Goal: Information Seeking & Learning: Learn about a topic

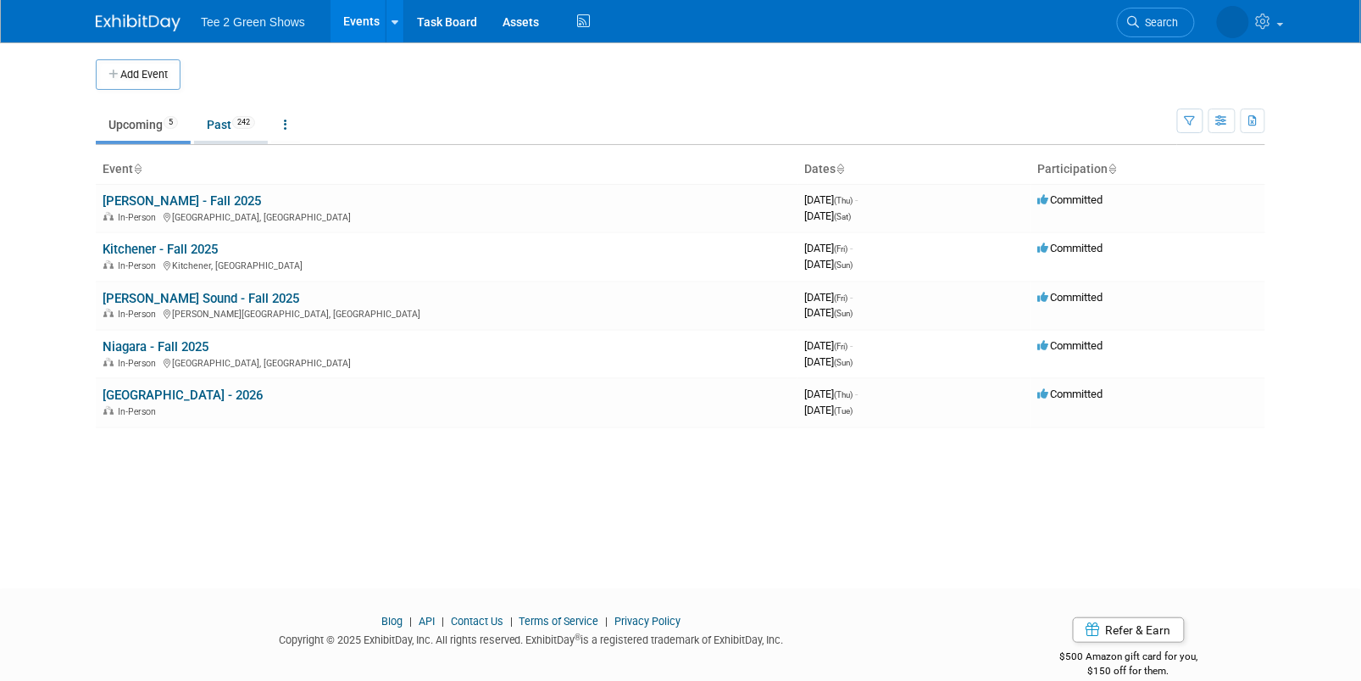
click at [226, 117] on link "Past 242" at bounding box center [231, 125] width 74 height 32
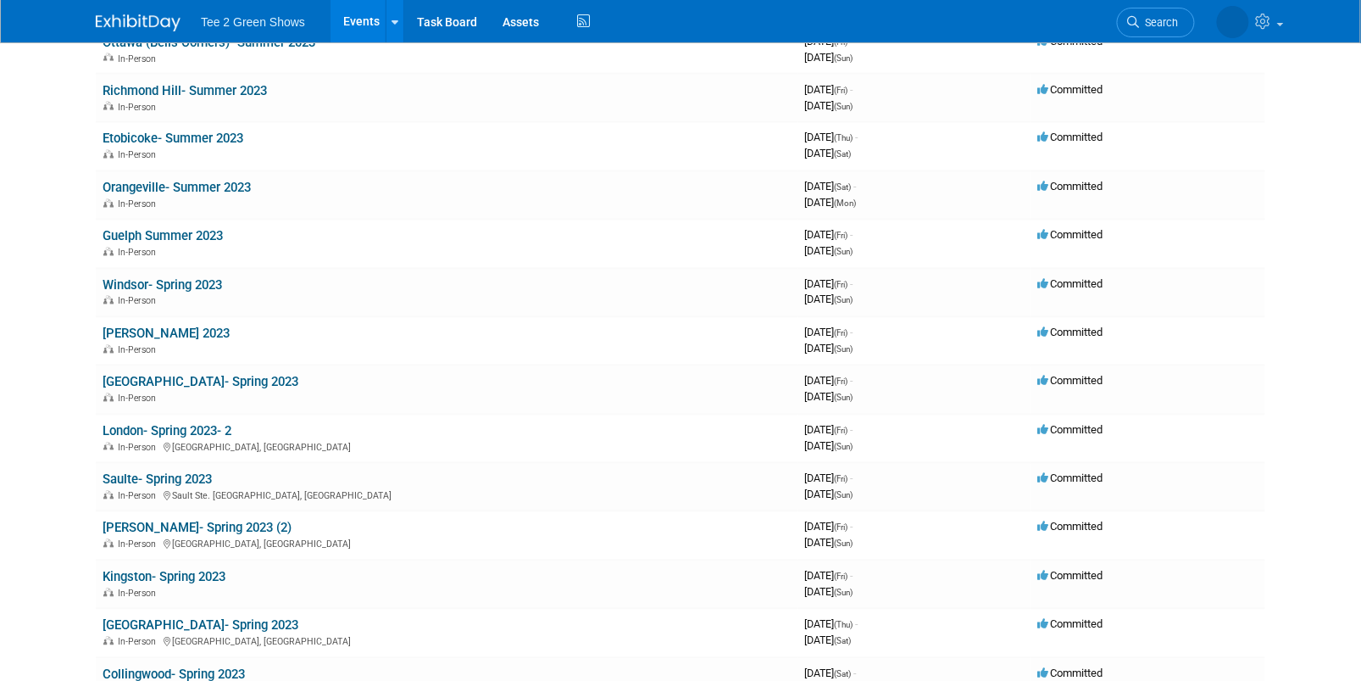
scroll to position [4179, 0]
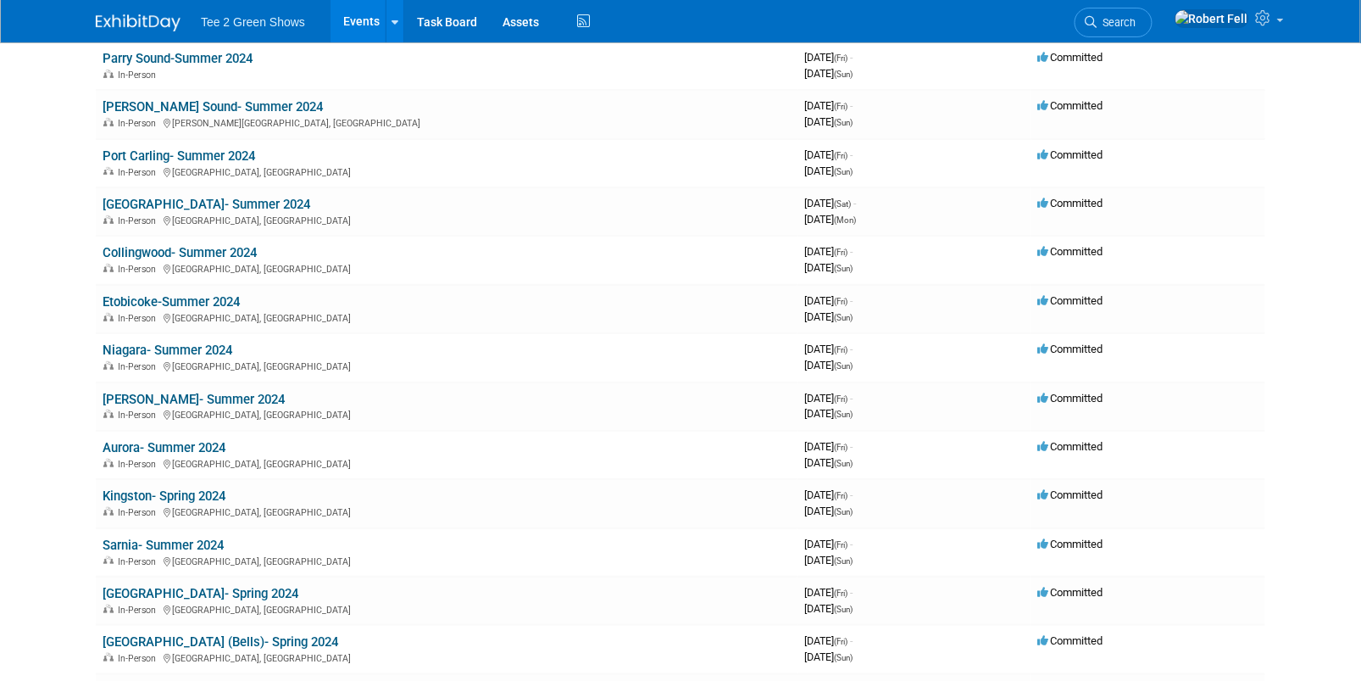
click at [198, 342] on link "Niagara- Summer 2024" at bounding box center [168, 349] width 130 height 15
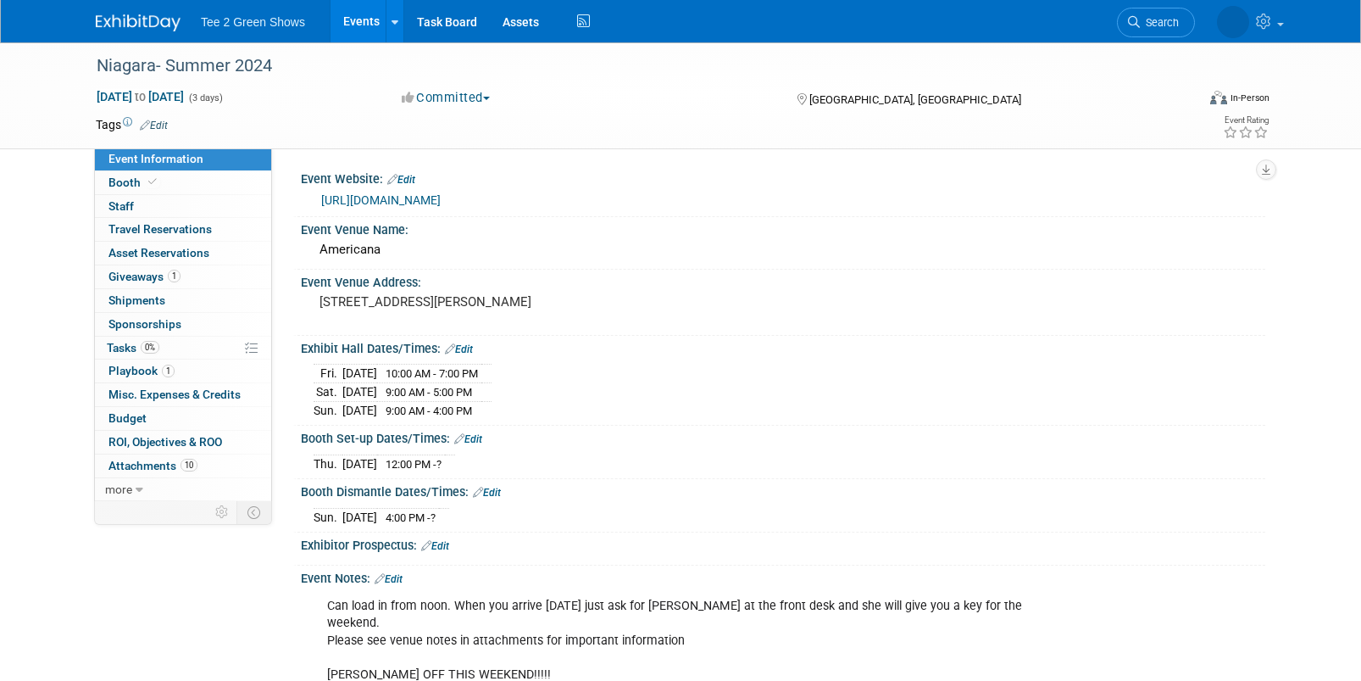
click at [195, 324] on link "0 Sponsorships 0" at bounding box center [183, 324] width 176 height 23
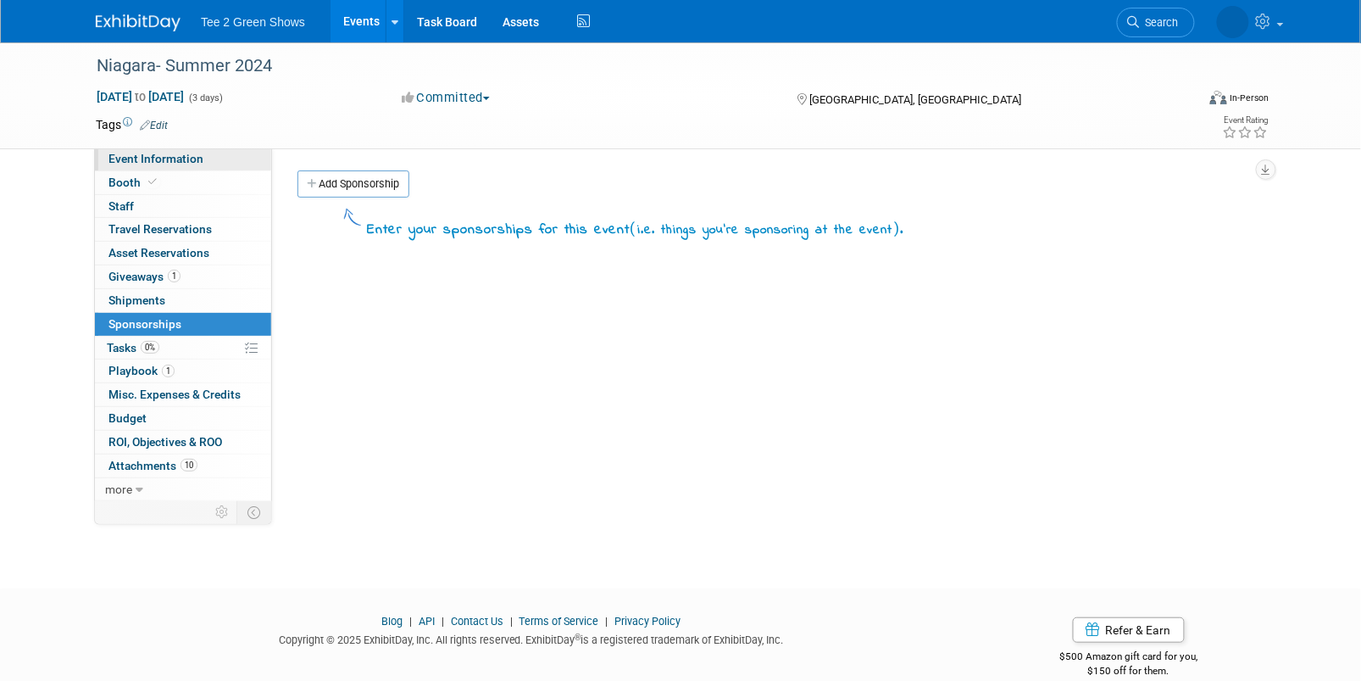
click at [148, 166] on link "Event Information" at bounding box center [183, 159] width 176 height 23
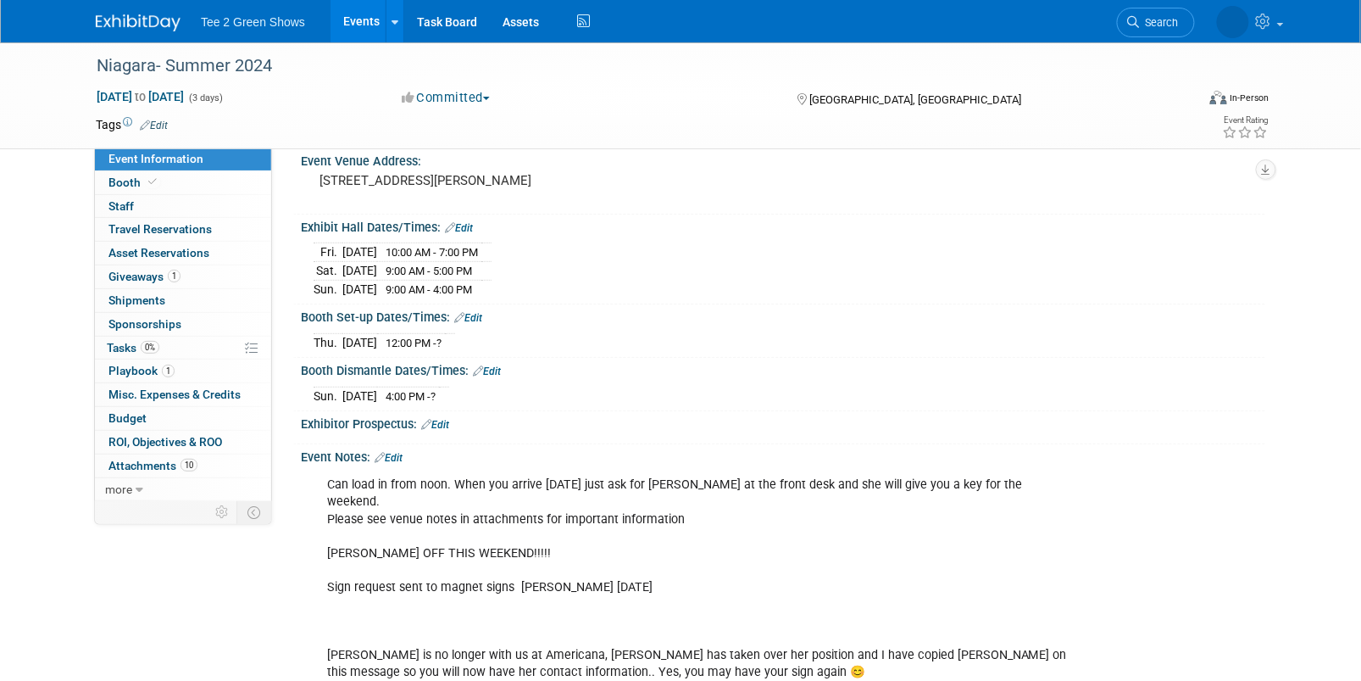
scroll to position [365, 0]
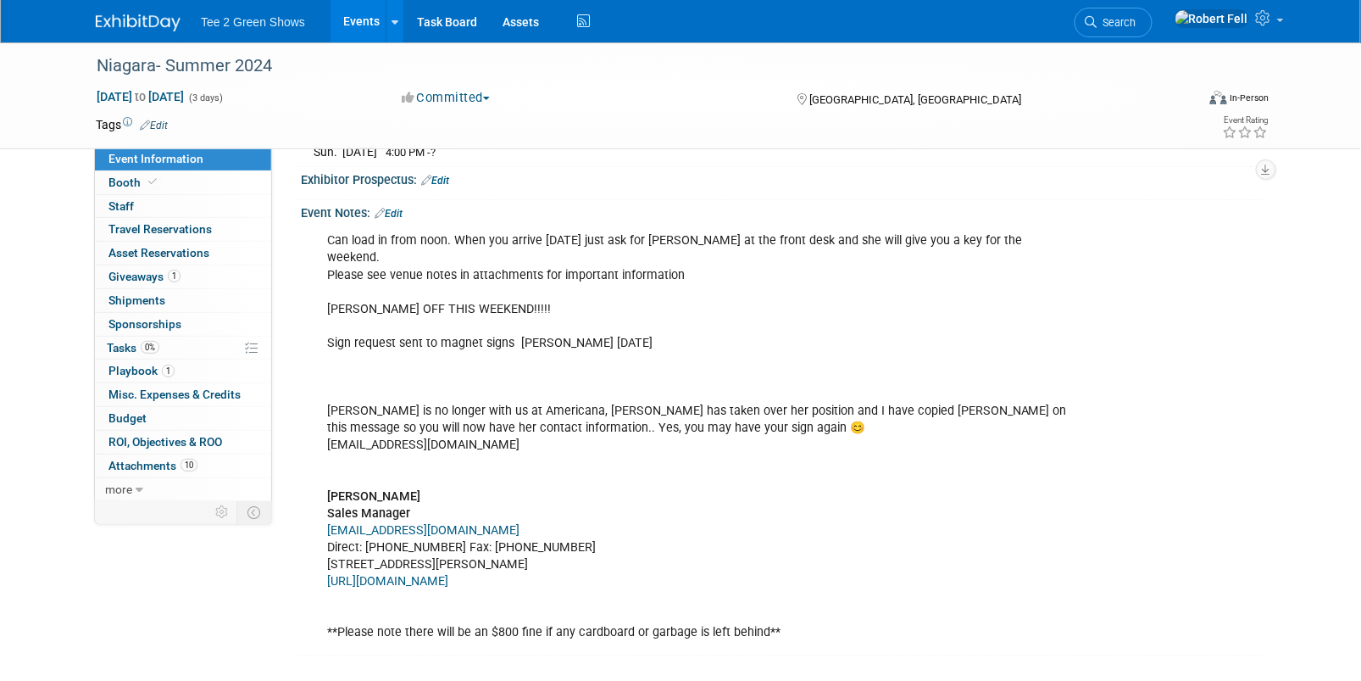
click at [143, 33] on div "Tee 2 Green Shows Events Add Event Bulk Upload Events Shareable Event Boards Re…" at bounding box center [681, 21] width 1170 height 42
click at [145, 7] on div at bounding box center [148, 15] width 105 height 31
click at [146, 25] on img at bounding box center [138, 22] width 85 height 17
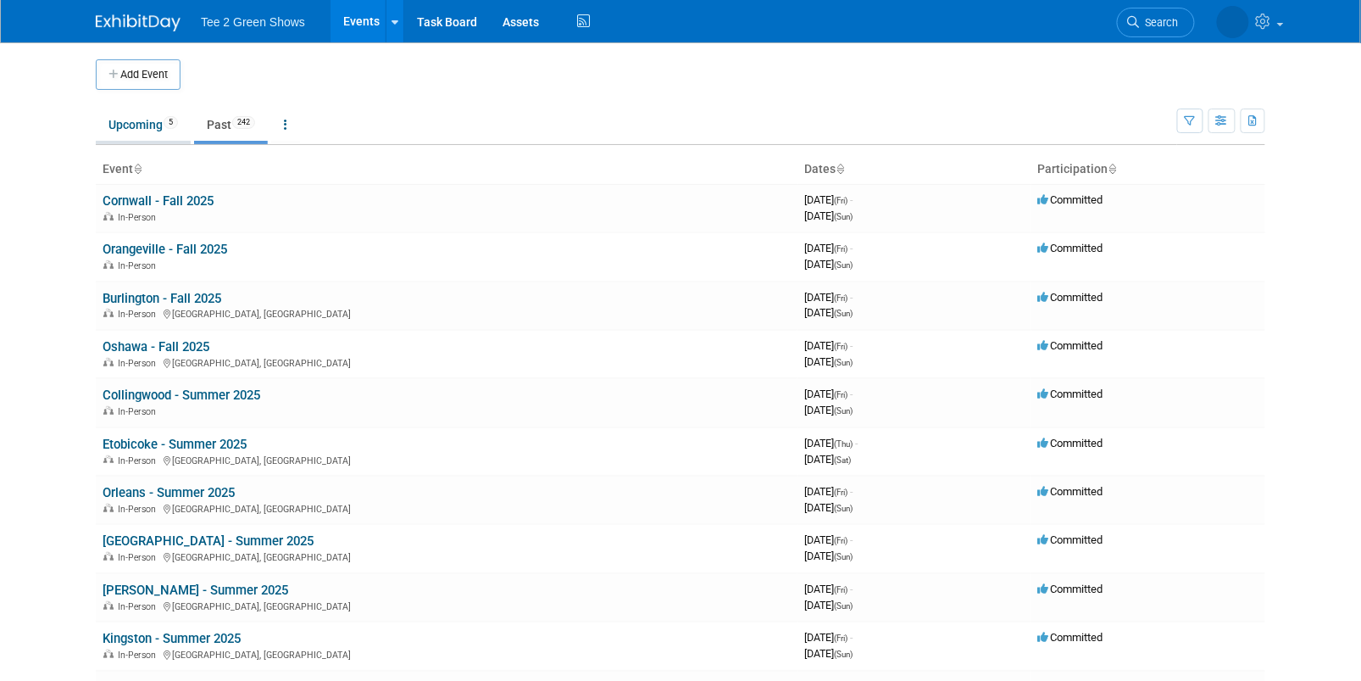
click at [154, 132] on link "Upcoming 5" at bounding box center [143, 125] width 95 height 32
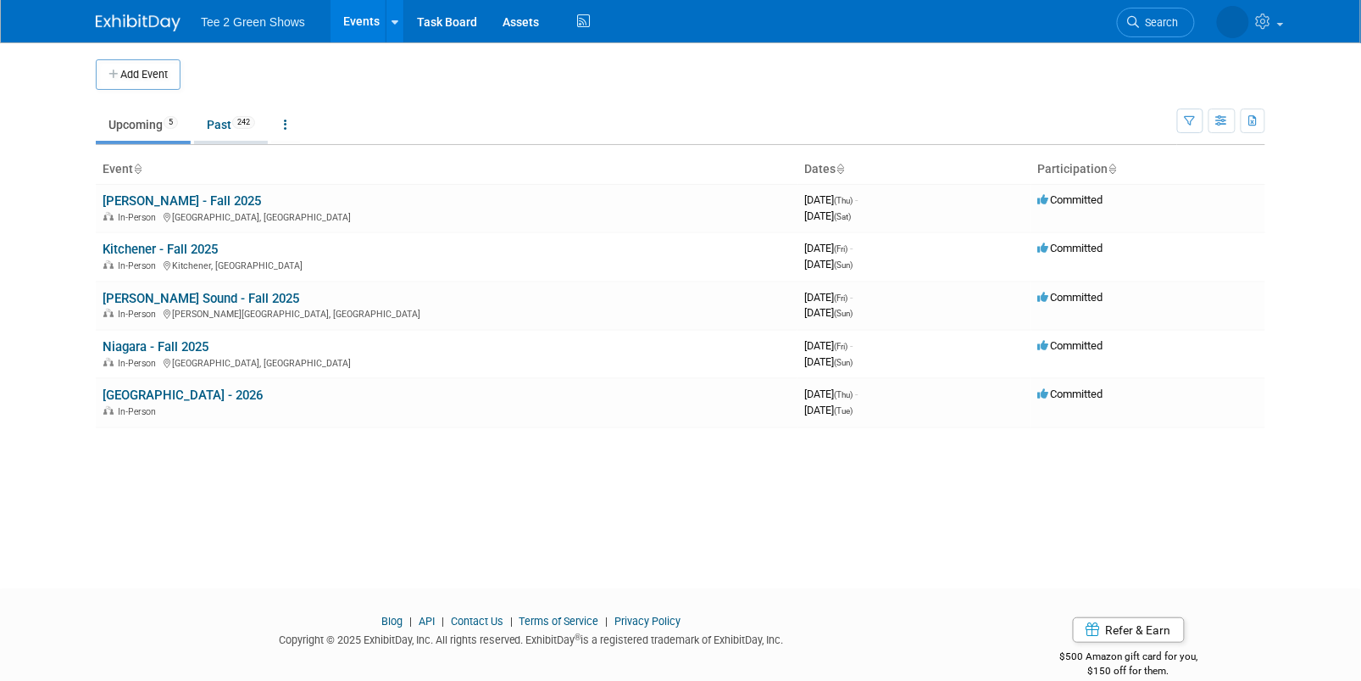
click at [232, 111] on link "Past 242" at bounding box center [231, 125] width 74 height 32
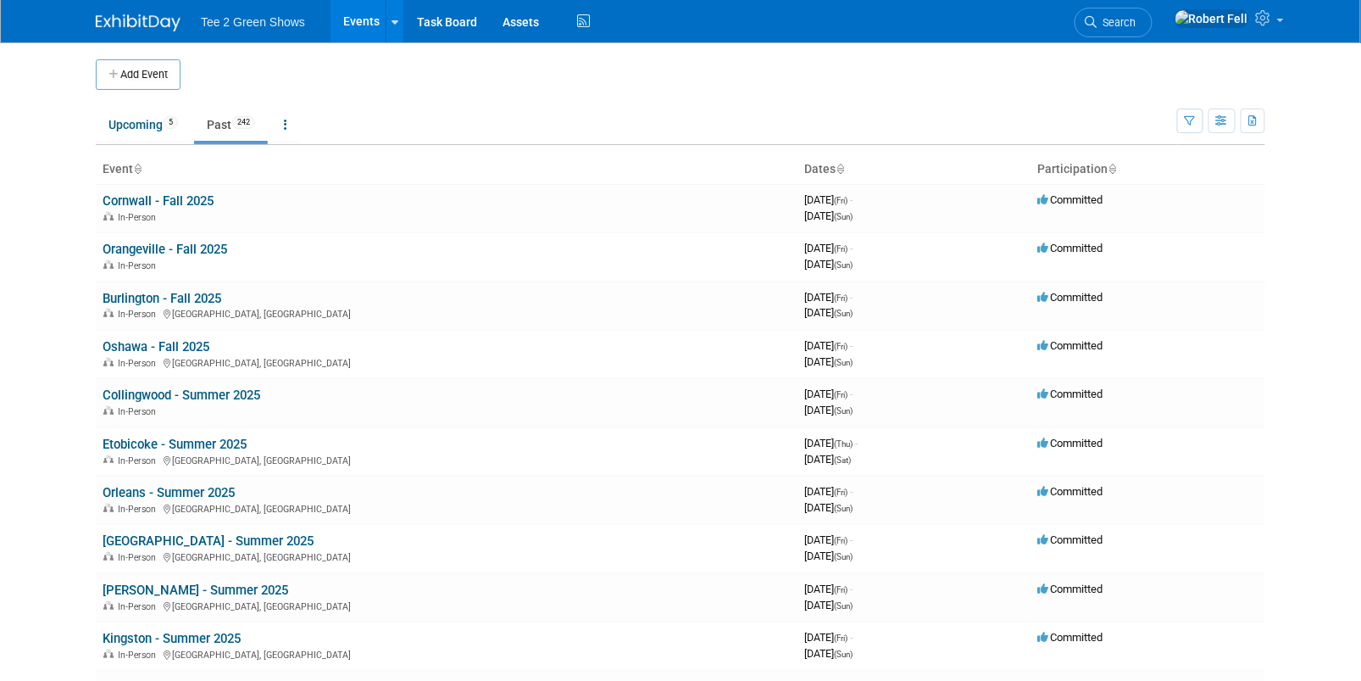
click at [135, 131] on link "Upcoming 5" at bounding box center [143, 125] width 95 height 32
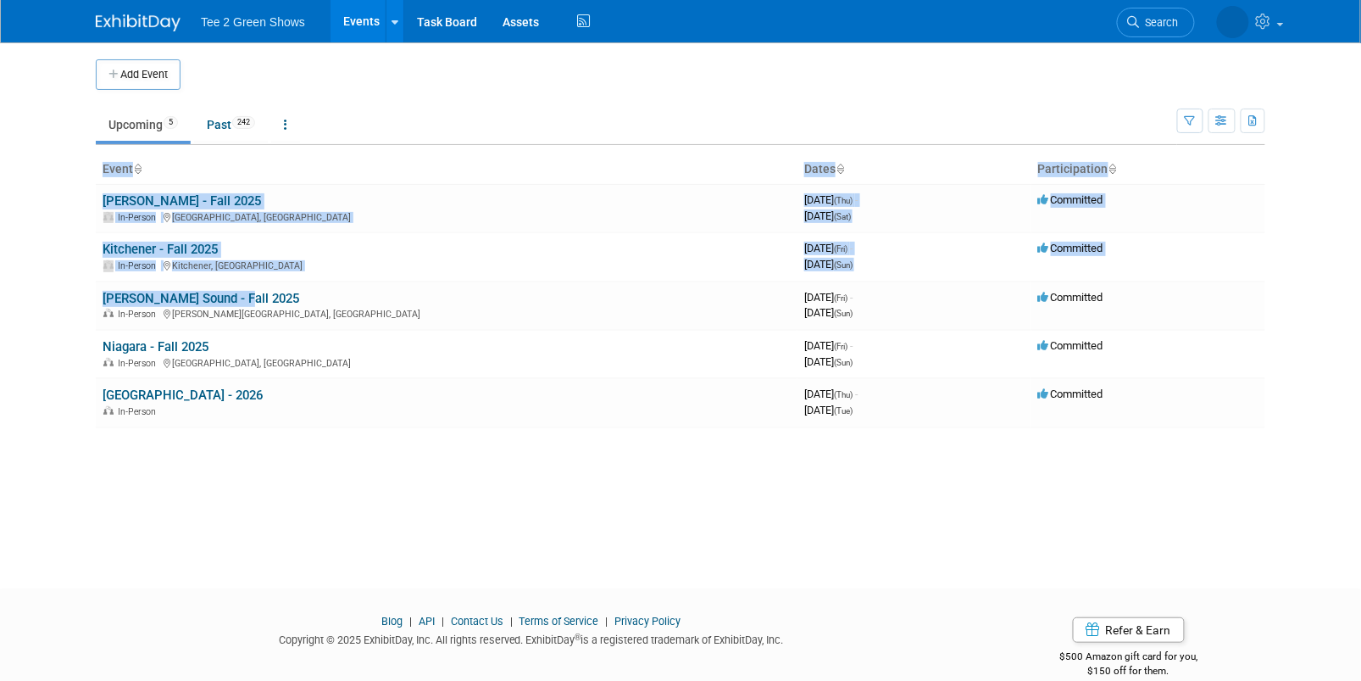
drag, startPoint x: 273, startPoint y: 290, endPoint x: 87, endPoint y: 264, distance: 187.4
click at [87, 264] on div "Add Event New Event Duplicate Event Warning There is another event in your work…" at bounding box center [680, 299] width 1195 height 515
click at [68, 265] on body "Tee 2 Green Shows Events Add Event Bulk Upload Events Shareable Event Boards Re…" at bounding box center [680, 340] width 1361 height 681
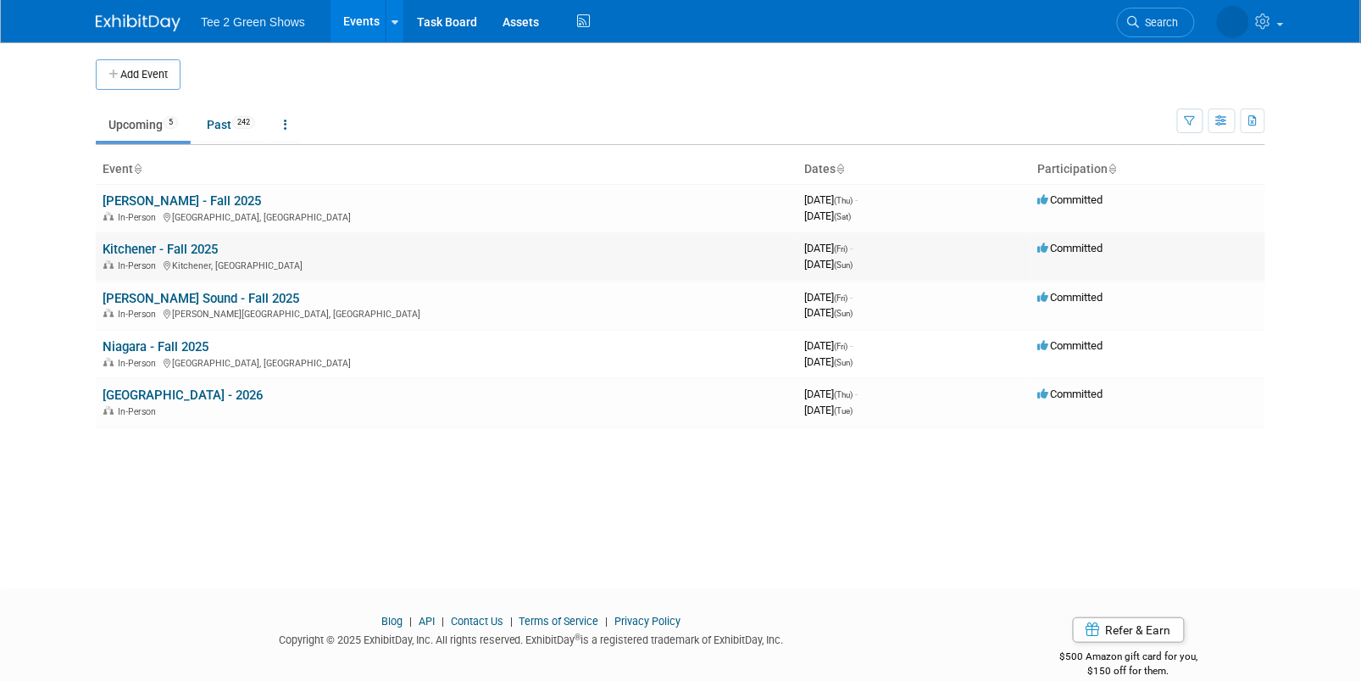
click at [194, 246] on link "Kitchener - Fall 2025" at bounding box center [160, 249] width 115 height 15
click at [214, 293] on link "[PERSON_NAME] Sound - Fall 2025" at bounding box center [201, 298] width 197 height 15
click at [190, 341] on link "Niagara - Fall 2025" at bounding box center [156, 346] width 106 height 15
click at [168, 197] on link "[PERSON_NAME] - Fall 2025" at bounding box center [182, 200] width 159 height 15
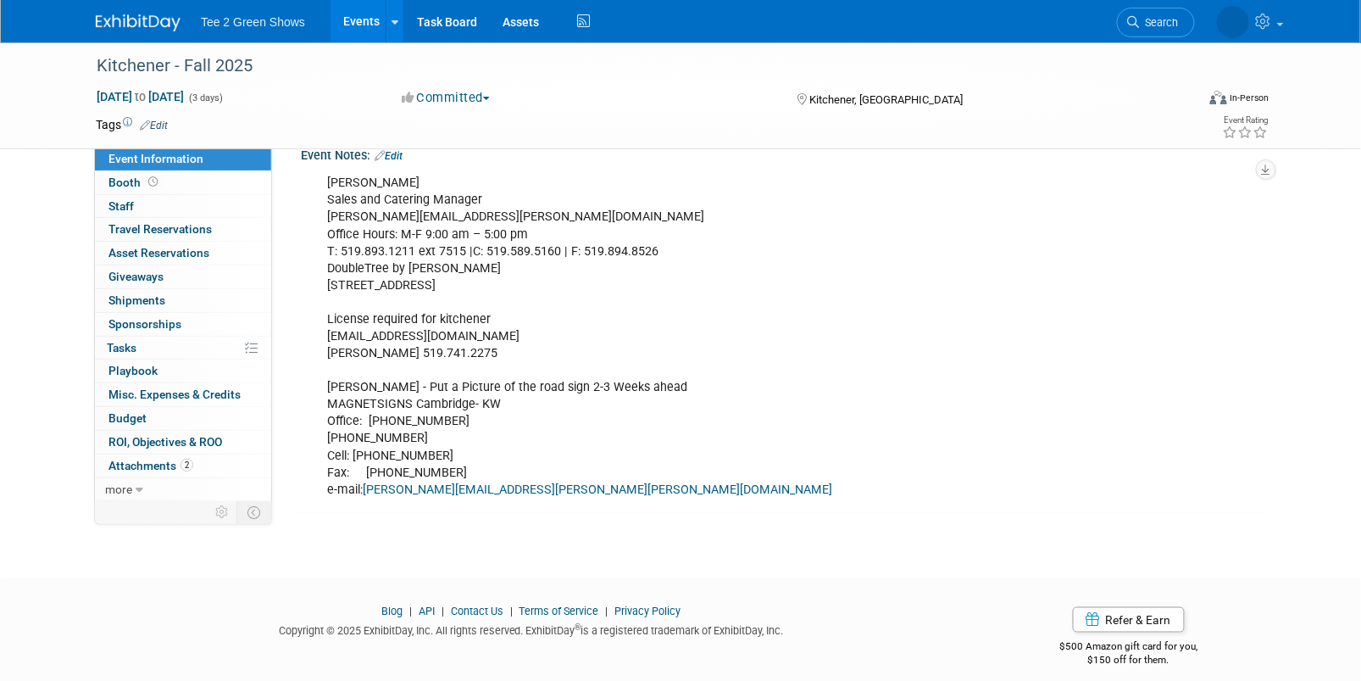
scroll to position [395, 0]
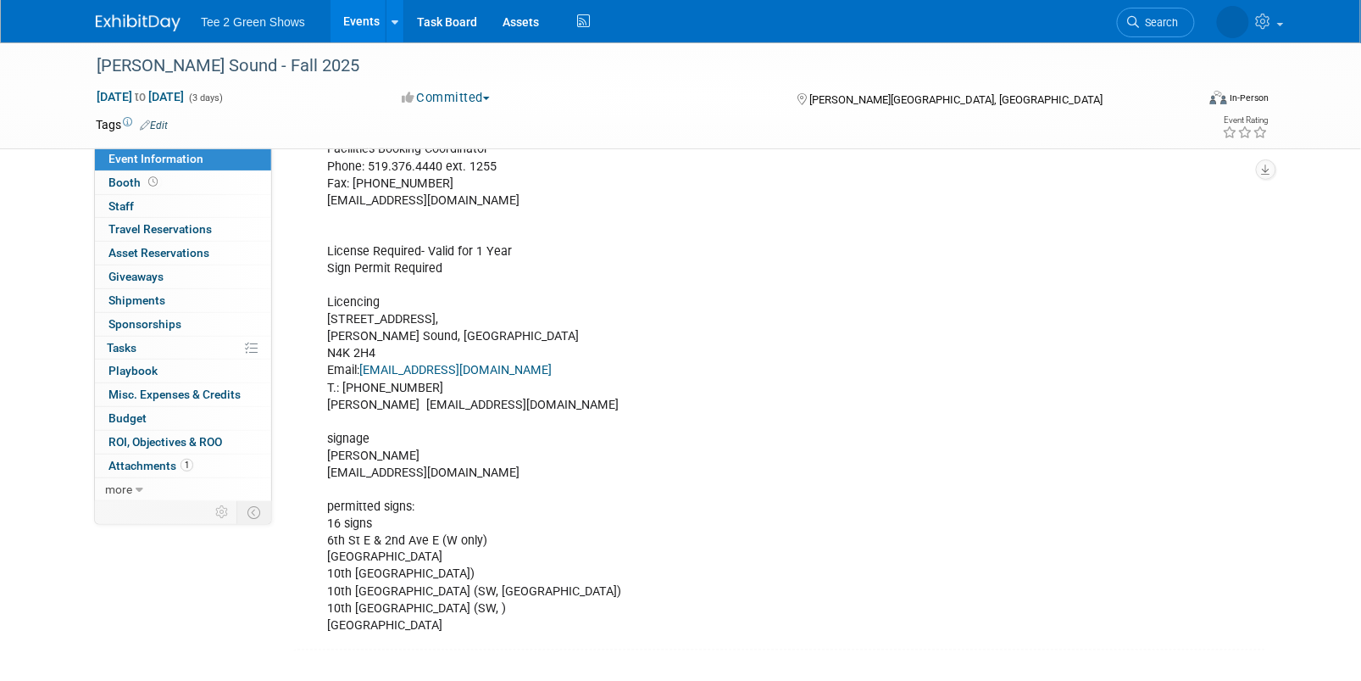
scroll to position [617, 0]
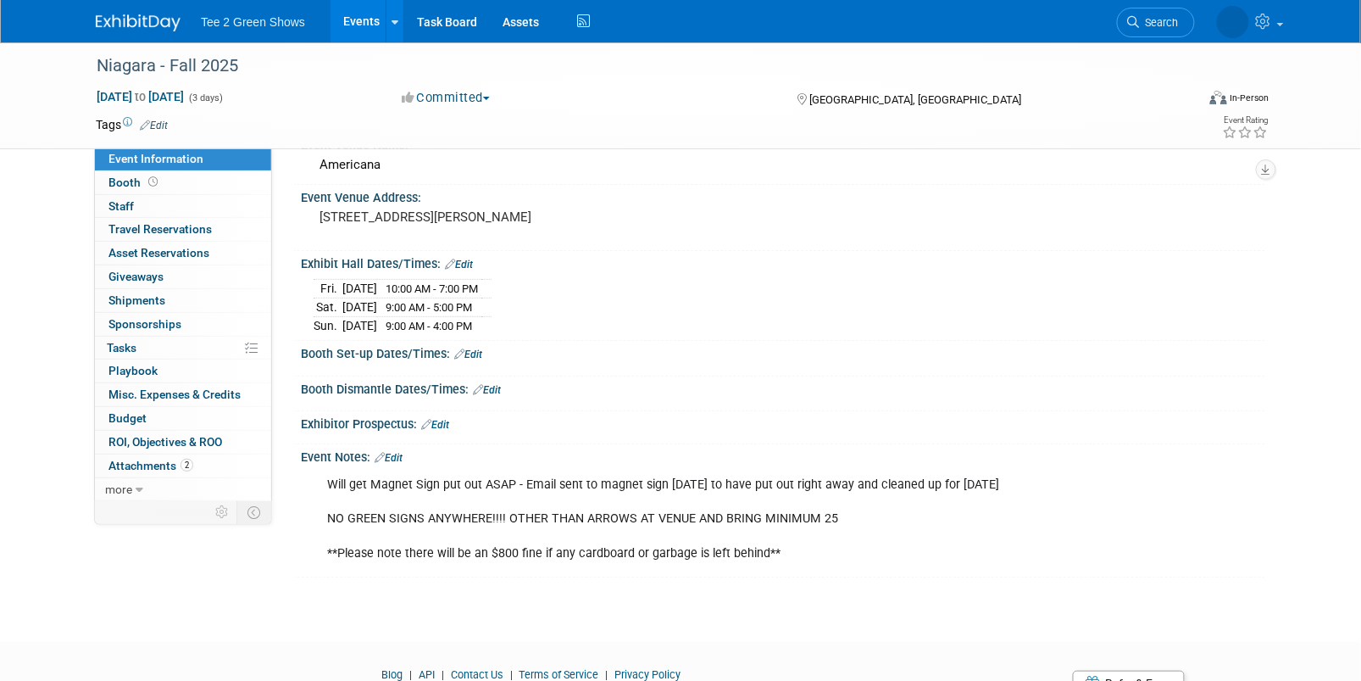
scroll to position [157, 0]
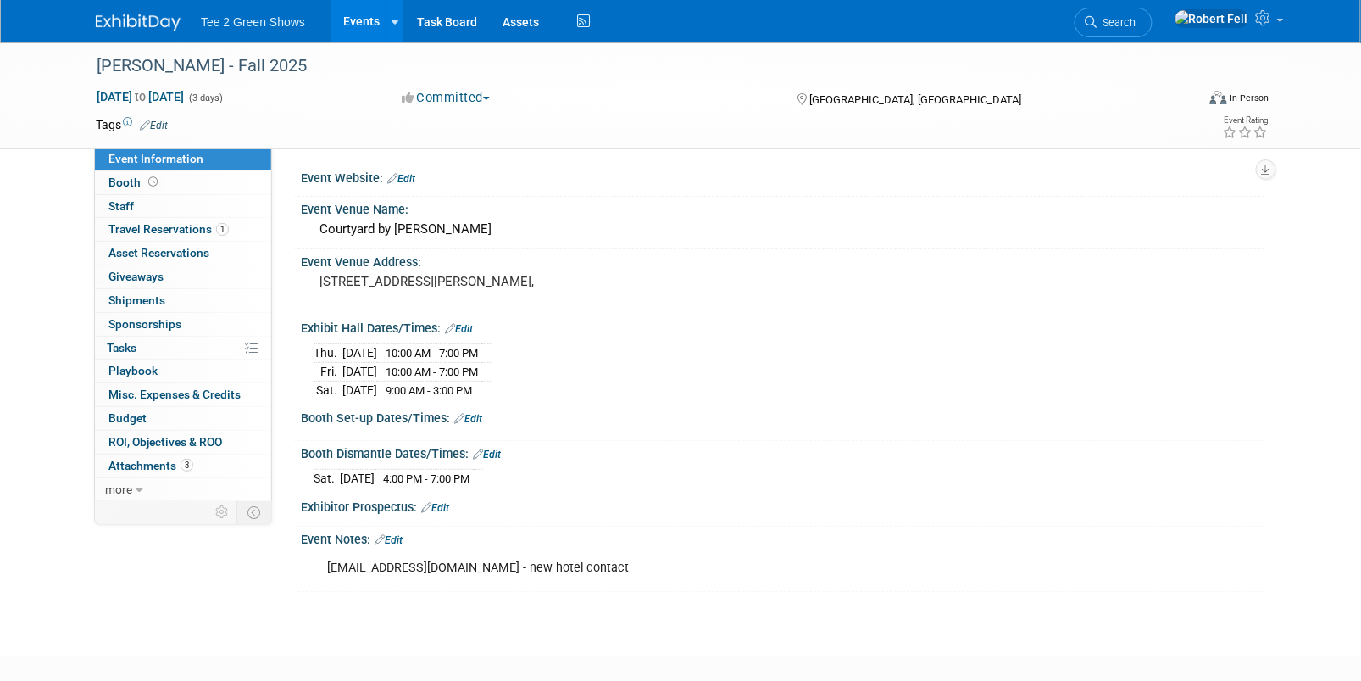
scroll to position [86, 0]
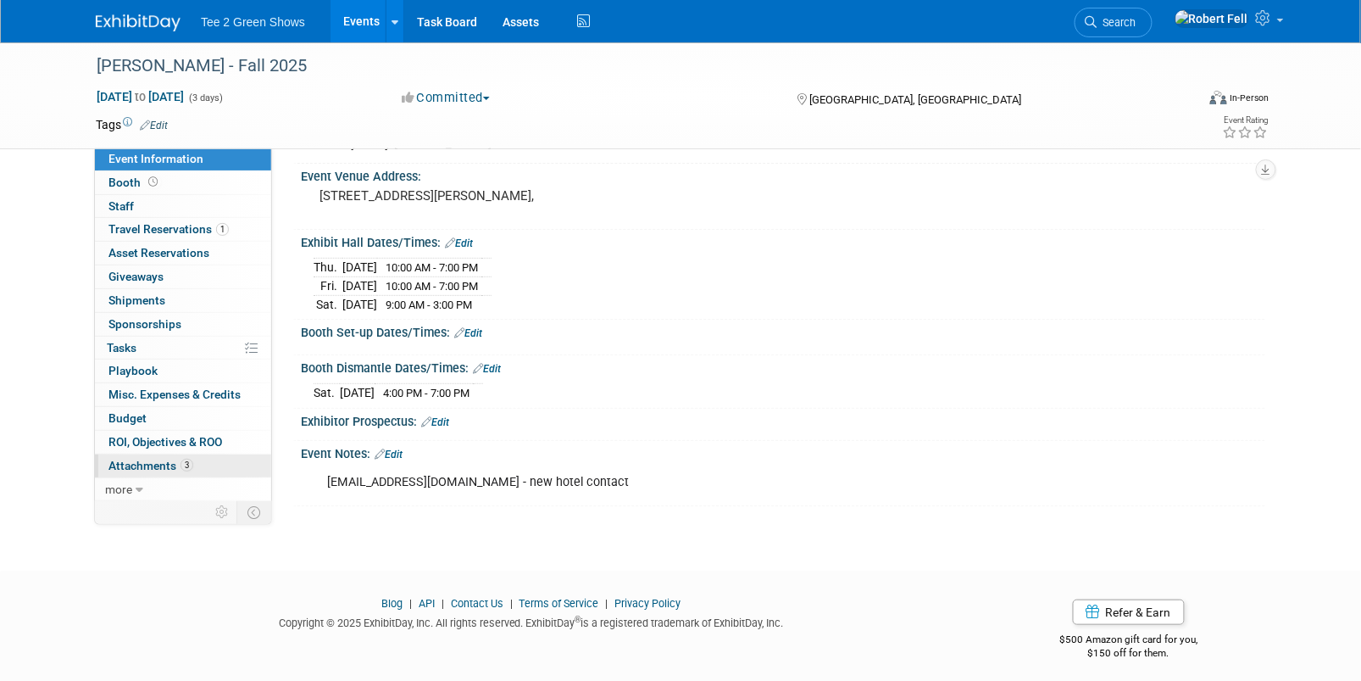
click at [161, 454] on link "3 Attachments 3" at bounding box center [183, 465] width 176 height 23
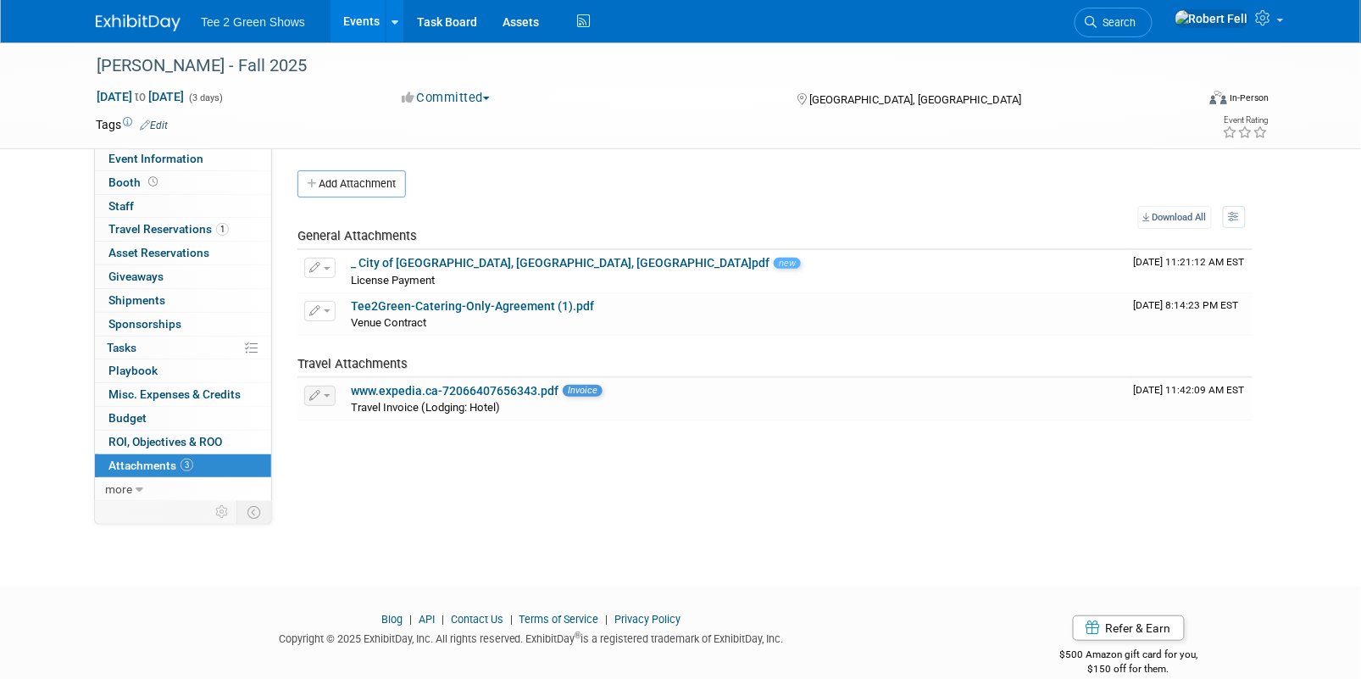
click at [130, 14] on link at bounding box center [148, 15] width 105 height 14
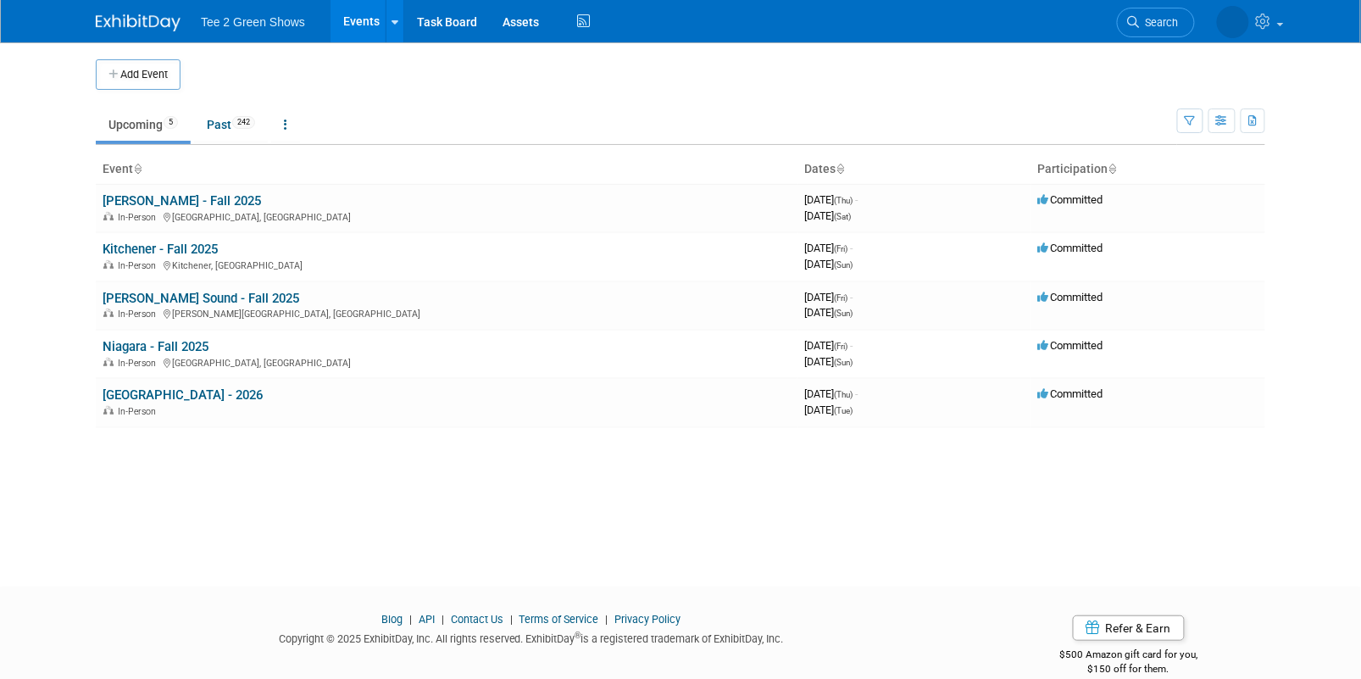
click at [159, 19] on img at bounding box center [138, 22] width 85 height 17
